Goal: Information Seeking & Learning: Learn about a topic

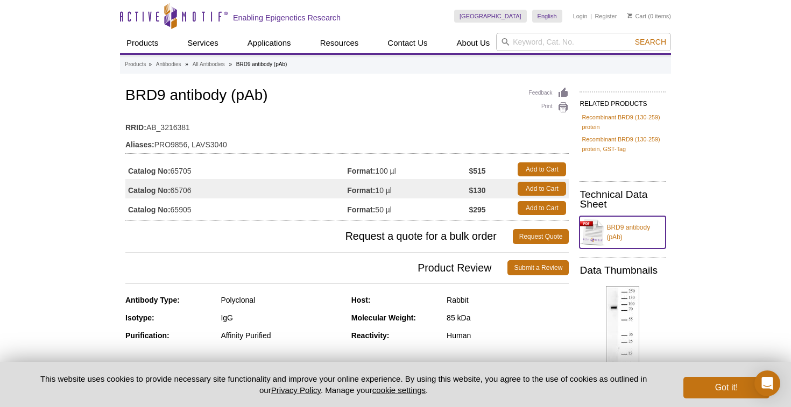
click at [623, 227] on link "BRD9 antibody (pAb)" at bounding box center [623, 232] width 86 height 32
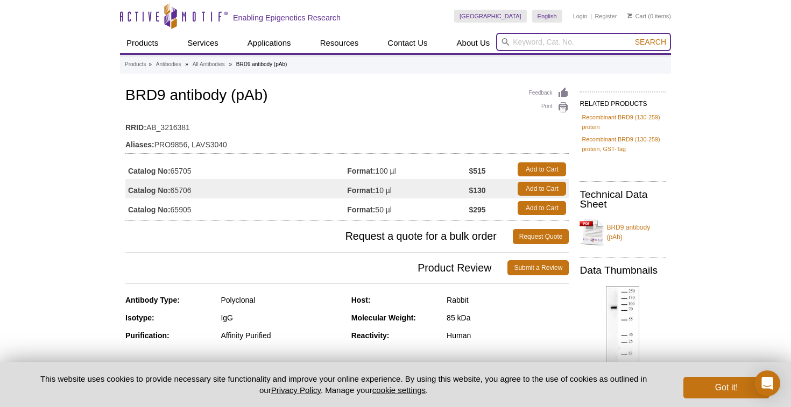
click at [554, 42] on input "search" at bounding box center [583, 42] width 175 height 18
type input "BRD9 antibodies"
click at [632, 37] on button "Search" at bounding box center [651, 42] width 38 height 10
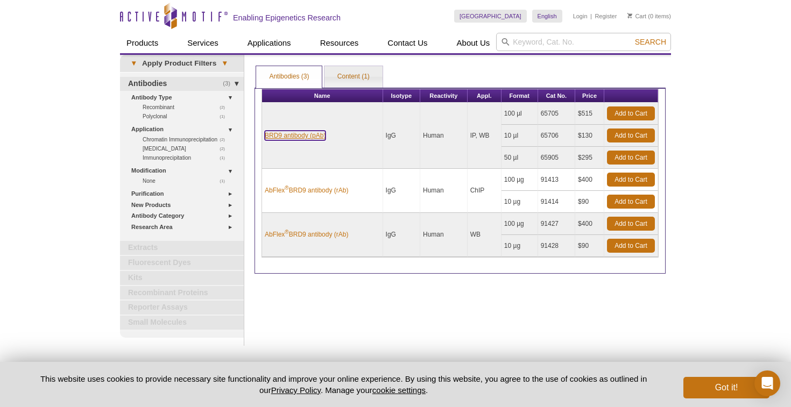
click at [298, 135] on link "BRD9 antibody (pAb)" at bounding box center [295, 136] width 61 height 10
click at [191, 136] on link "(2) Chromatin Immunoprecipitation" at bounding box center [187, 139] width 88 height 9
click at [306, 190] on link "AbFlex ® BRD9 antibody (rAb)" at bounding box center [306, 191] width 83 height 10
